Goal: Transaction & Acquisition: Purchase product/service

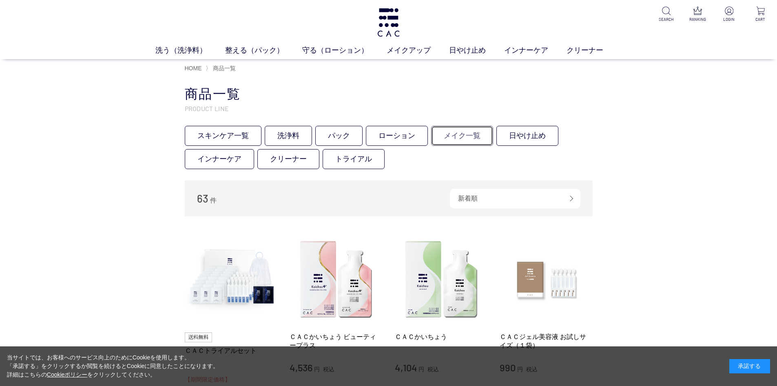
click at [460, 136] on link "メイク一覧" at bounding box center [462, 136] width 62 height 20
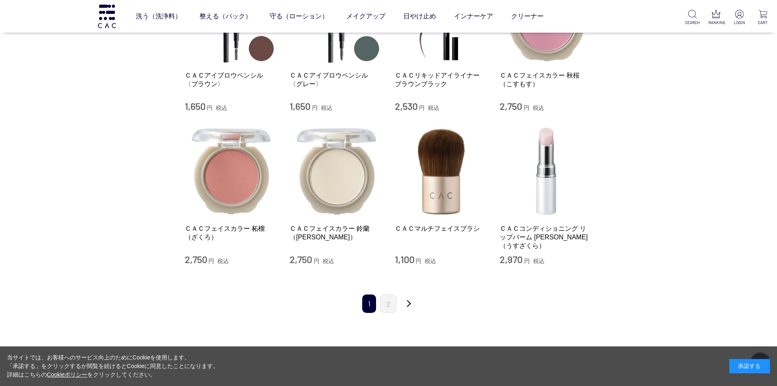
scroll to position [726, 0]
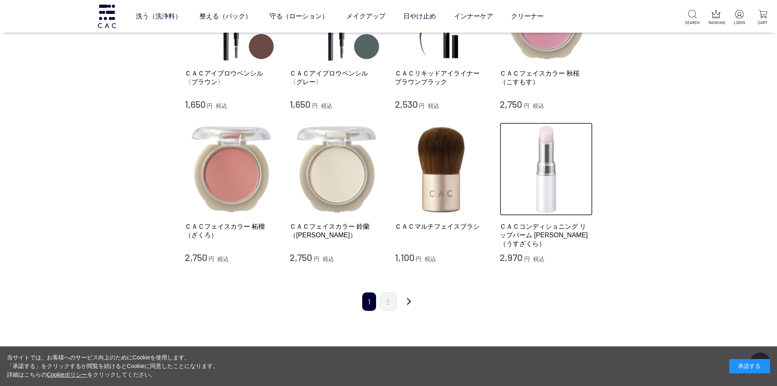
click at [546, 178] on img at bounding box center [546, 168] width 93 height 93
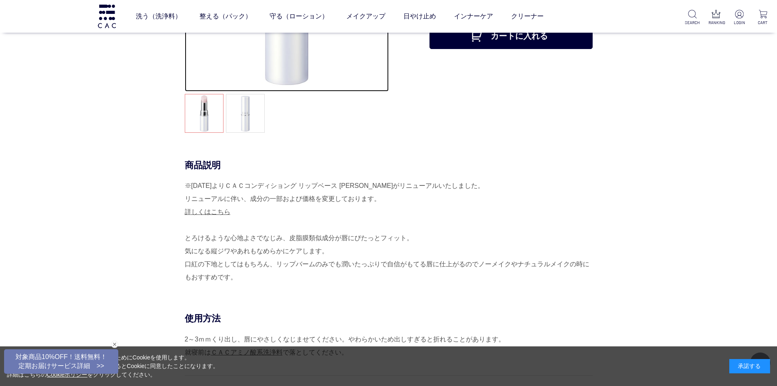
scroll to position [193, 0]
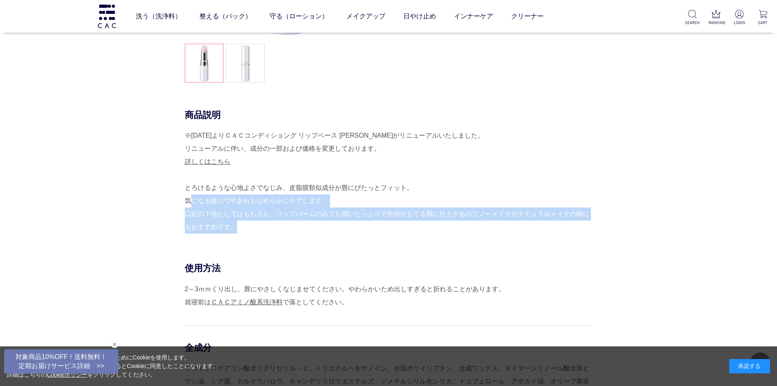
drag, startPoint x: 232, startPoint y: 228, endPoint x: 193, endPoint y: 197, distance: 50.2
click at [193, 197] on div "※[DATE]よりＣＡＣコンディショング リップベース [PERSON_NAME]がリニューアルいたしました。 リニューアルに伴い、成分の一部および価格を変更…" at bounding box center [389, 181] width 408 height 104
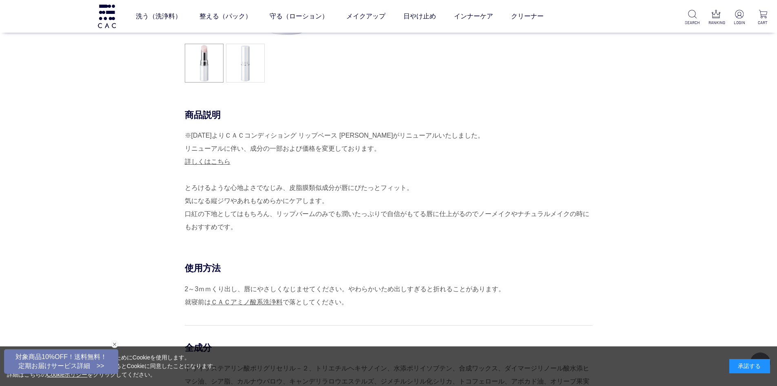
click at [238, 242] on div "商品説明 ※[DATE]よりＣＡＣコンディショング リップベース [PERSON_NAME]がリニューアルいたしました。 リニューアルに伴い、成分の一部および…" at bounding box center [389, 185] width 408 height 153
drag, startPoint x: 238, startPoint y: 227, endPoint x: 186, endPoint y: 188, distance: 65.2
click at [186, 188] on div "※[DATE]よりＣＡＣコンディショング リップベース [PERSON_NAME]がリニューアルいたしました。 リニューアルに伴い、成分の一部および価格を変更…" at bounding box center [389, 181] width 408 height 104
copy div "とろけるような心地よさでなじみ、皮脂膜類似成分が唇にぴたっとフィット。 気になる縦ジワやあれもなめらかにケアします。 口紅の下地としてはもちろん、リップバーム…"
